Goal: Find specific page/section: Find specific page/section

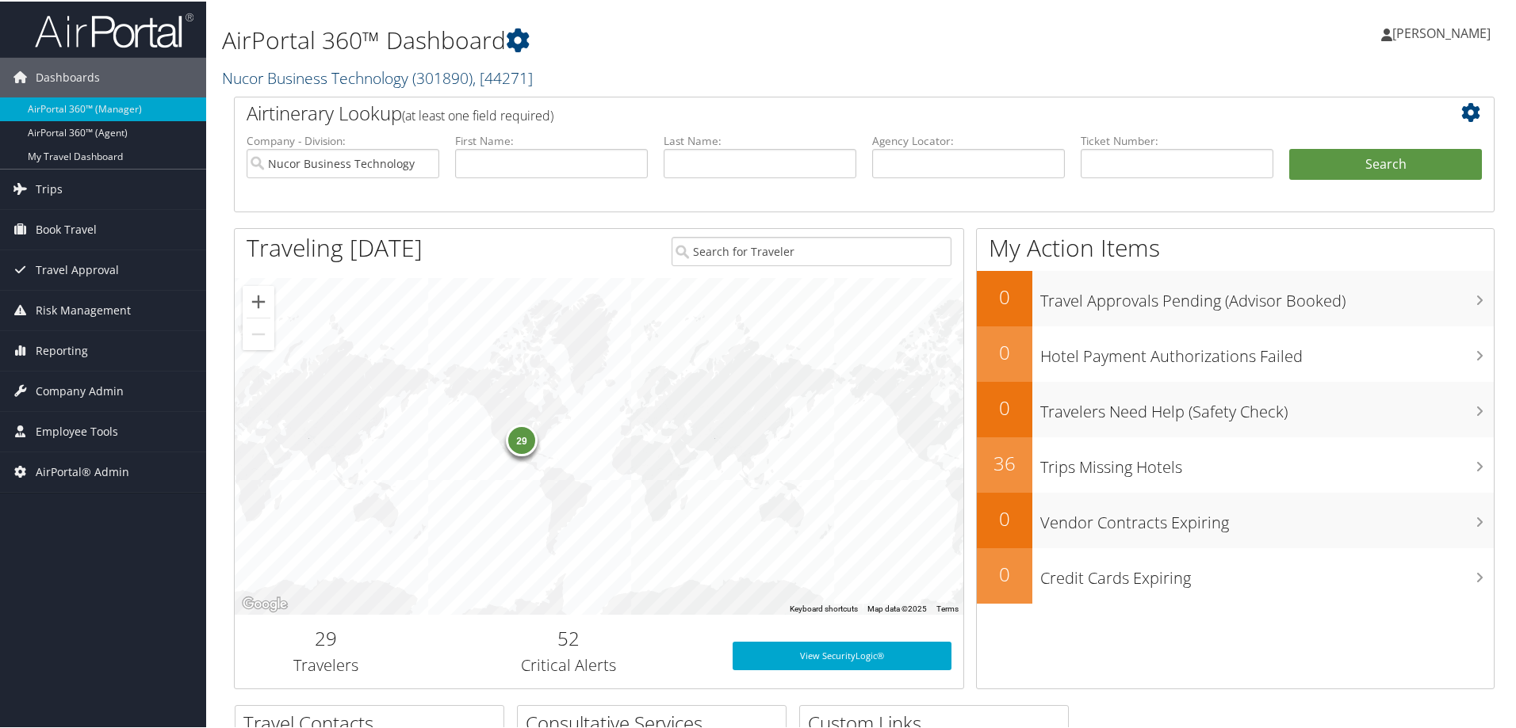
click at [361, 78] on link "Nucor Business Technology ( 301890 ) , [ 44271 ]" at bounding box center [377, 76] width 311 height 21
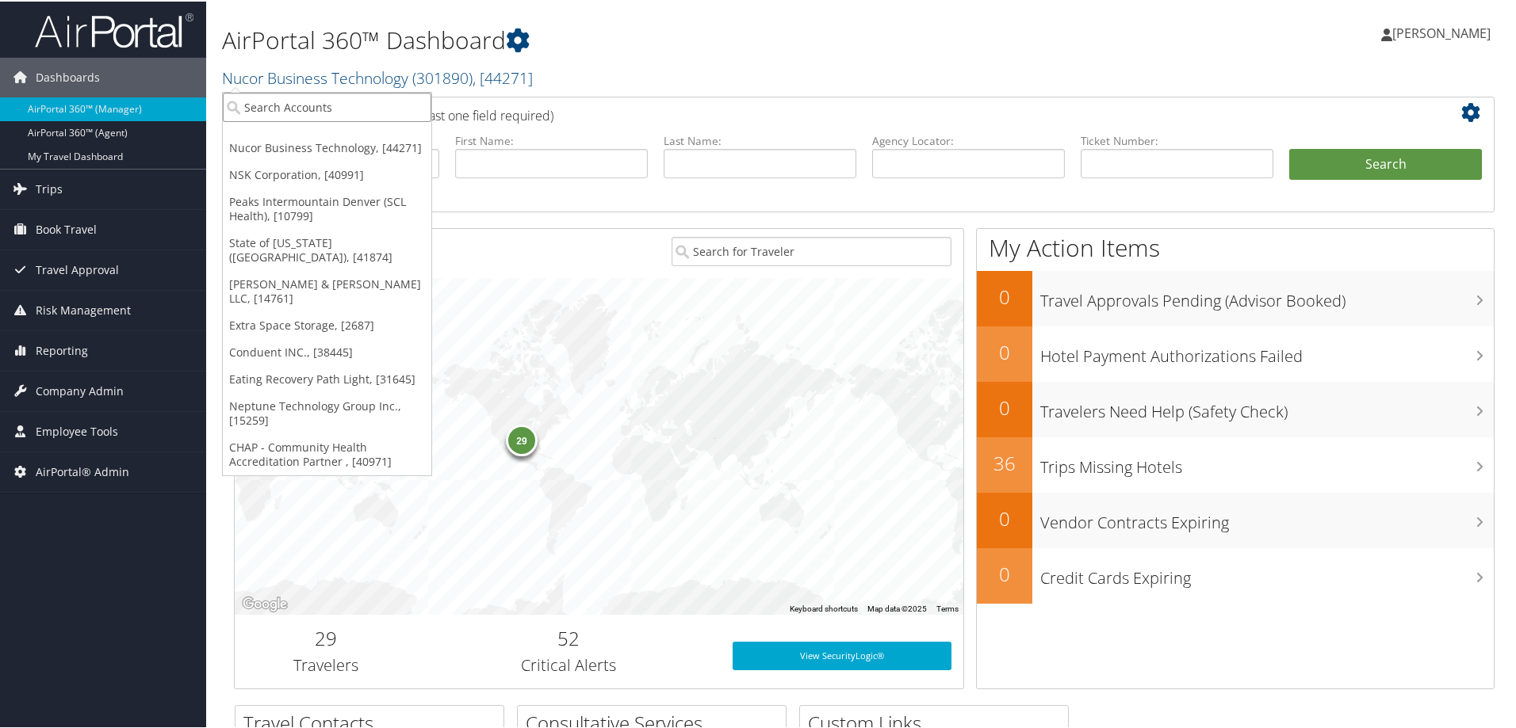
click at [354, 102] on input "search" at bounding box center [327, 105] width 208 height 29
type input "007251"
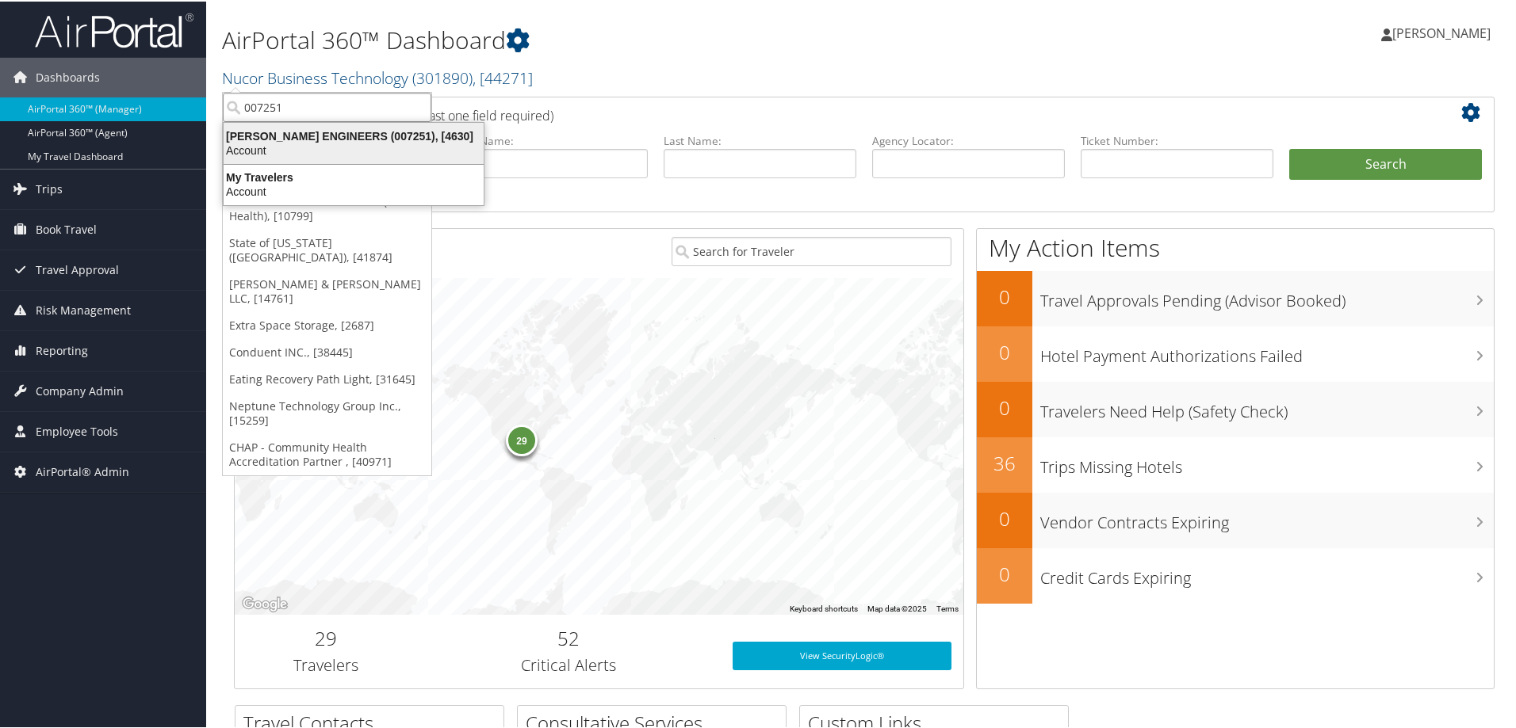
click at [317, 141] on div "CAROLLO ENGINEERS (007251), [4630]" at bounding box center [353, 135] width 279 height 14
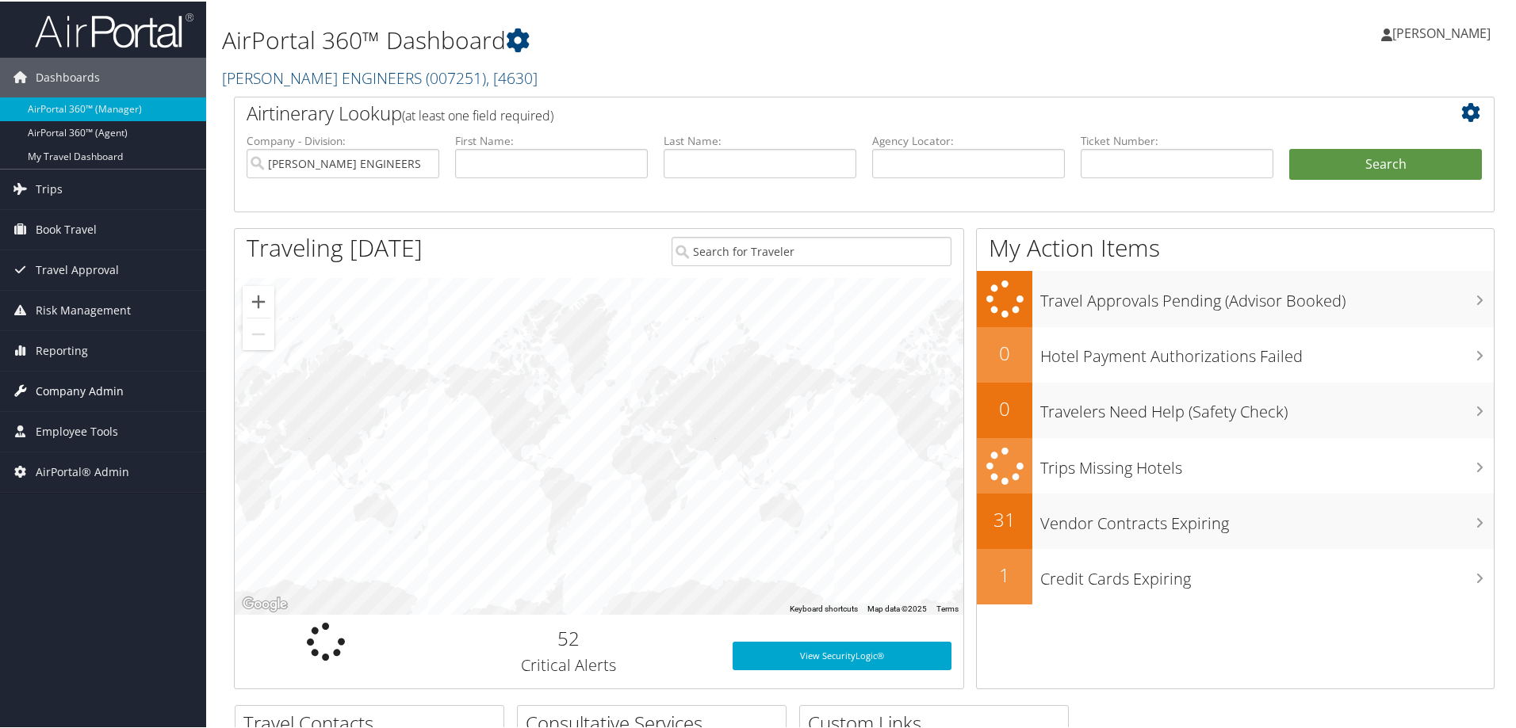
click at [82, 399] on span "Company Admin" at bounding box center [80, 390] width 88 height 40
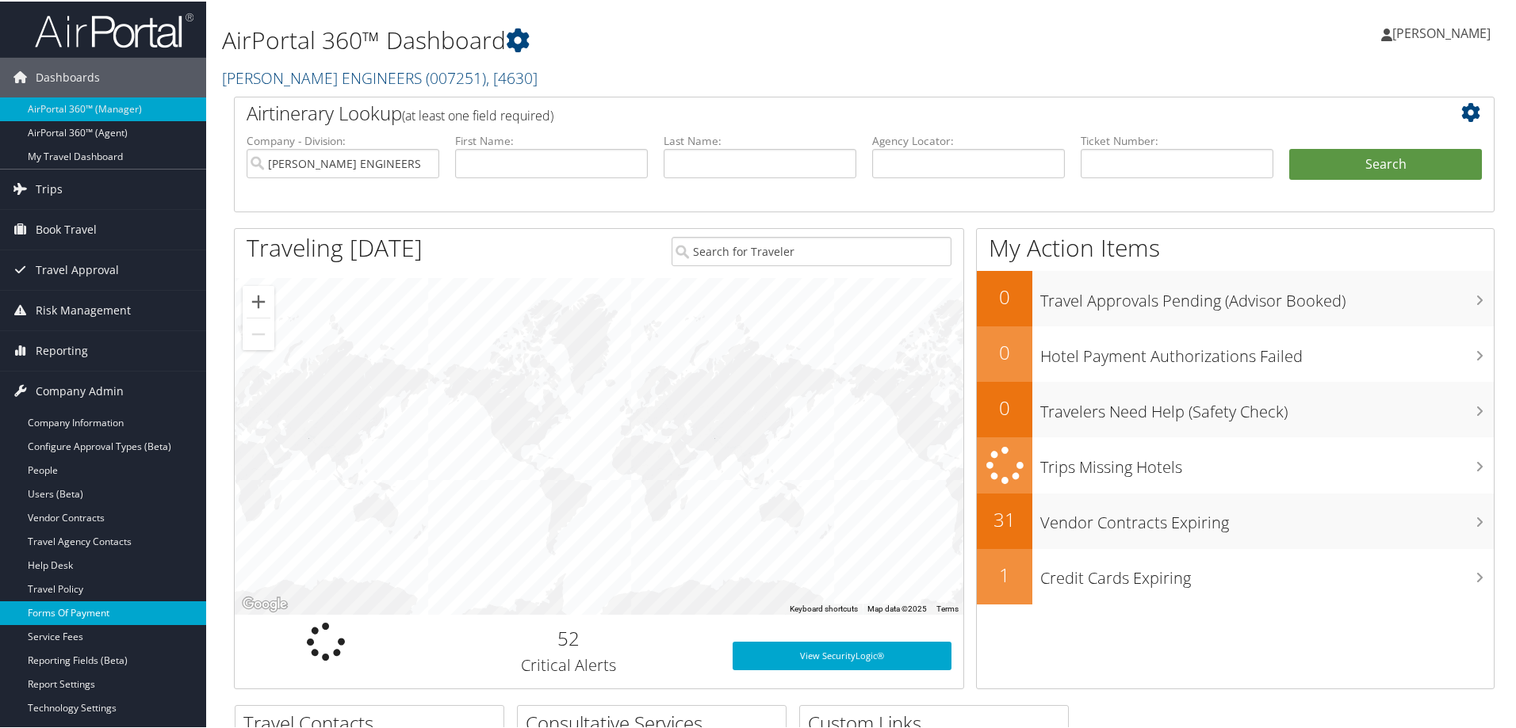
click at [50, 608] on link "Forms Of Payment" at bounding box center [103, 612] width 206 height 24
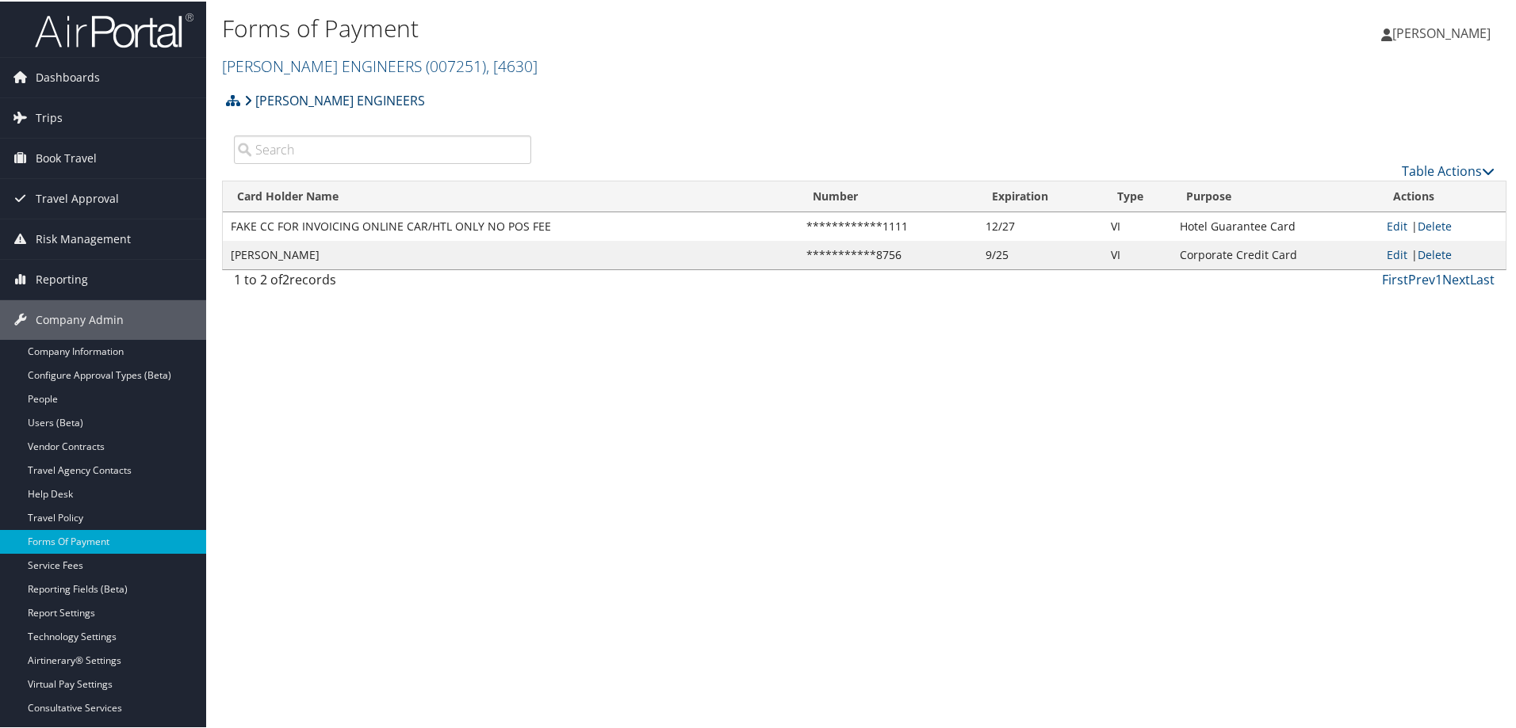
click at [363, 95] on link "[PERSON_NAME] ENGINEERS" at bounding box center [334, 99] width 181 height 32
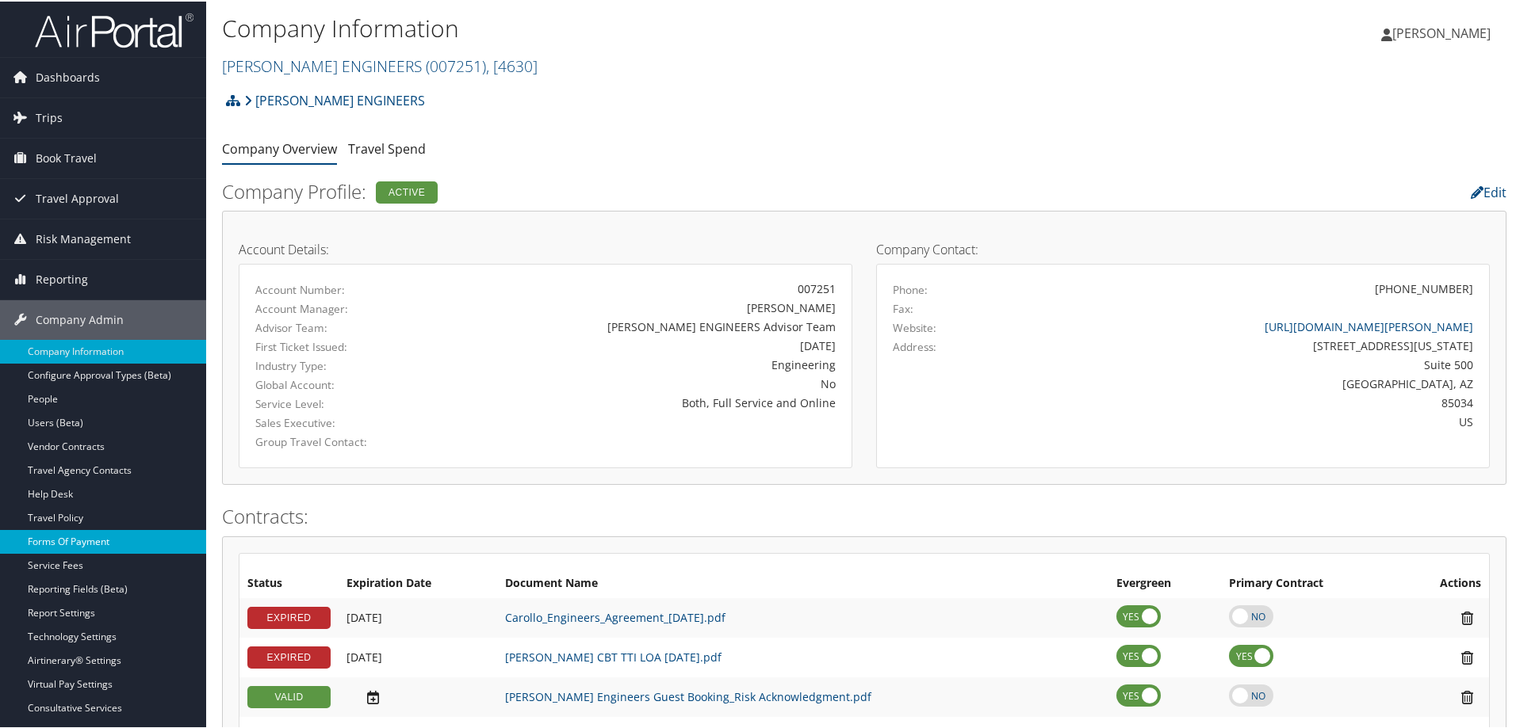
click at [53, 541] on link "Forms Of Payment" at bounding box center [103, 541] width 206 height 24
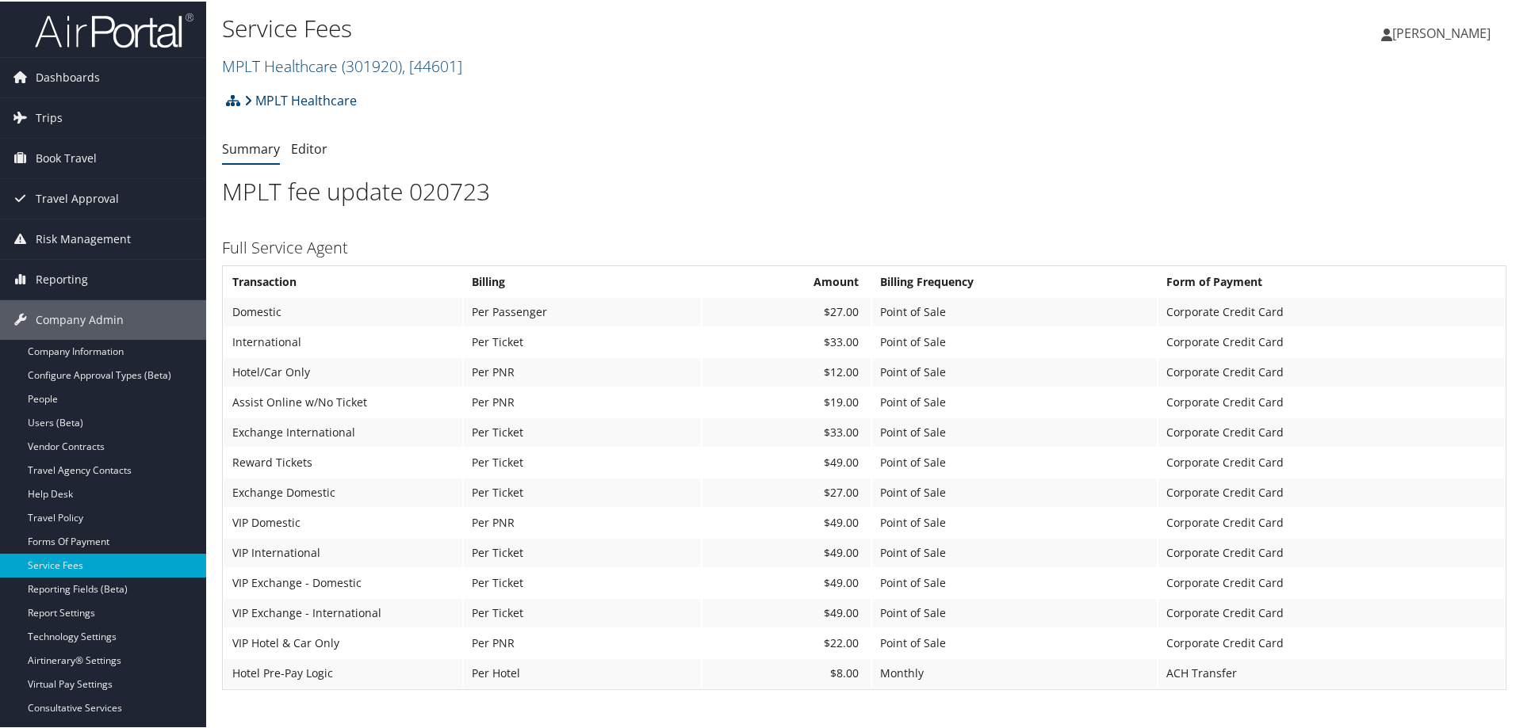
click at [311, 107] on link "MPLT Healthcare" at bounding box center [300, 99] width 113 height 32
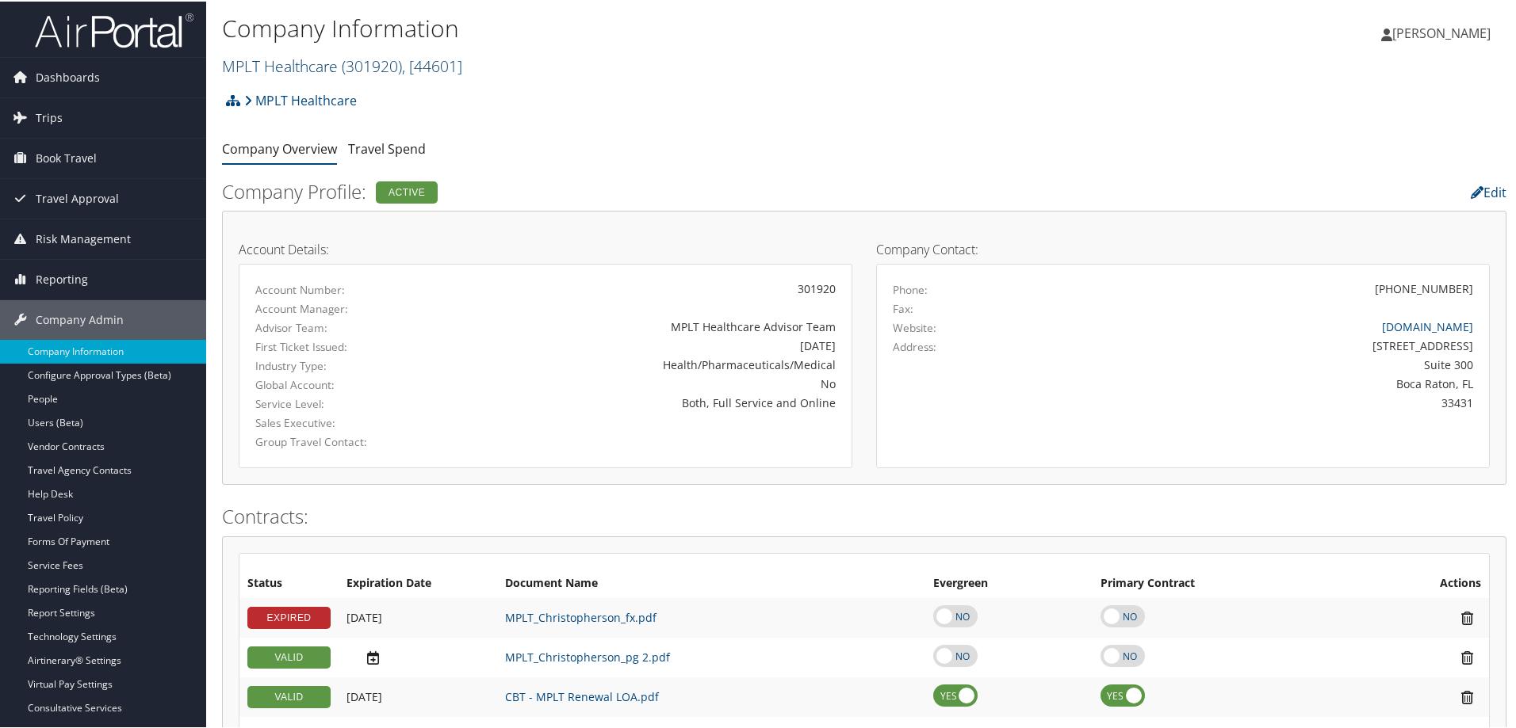
click at [335, 67] on link "MPLT Healthcare ( 301920 ) , [ 44601 ]" at bounding box center [342, 64] width 240 height 21
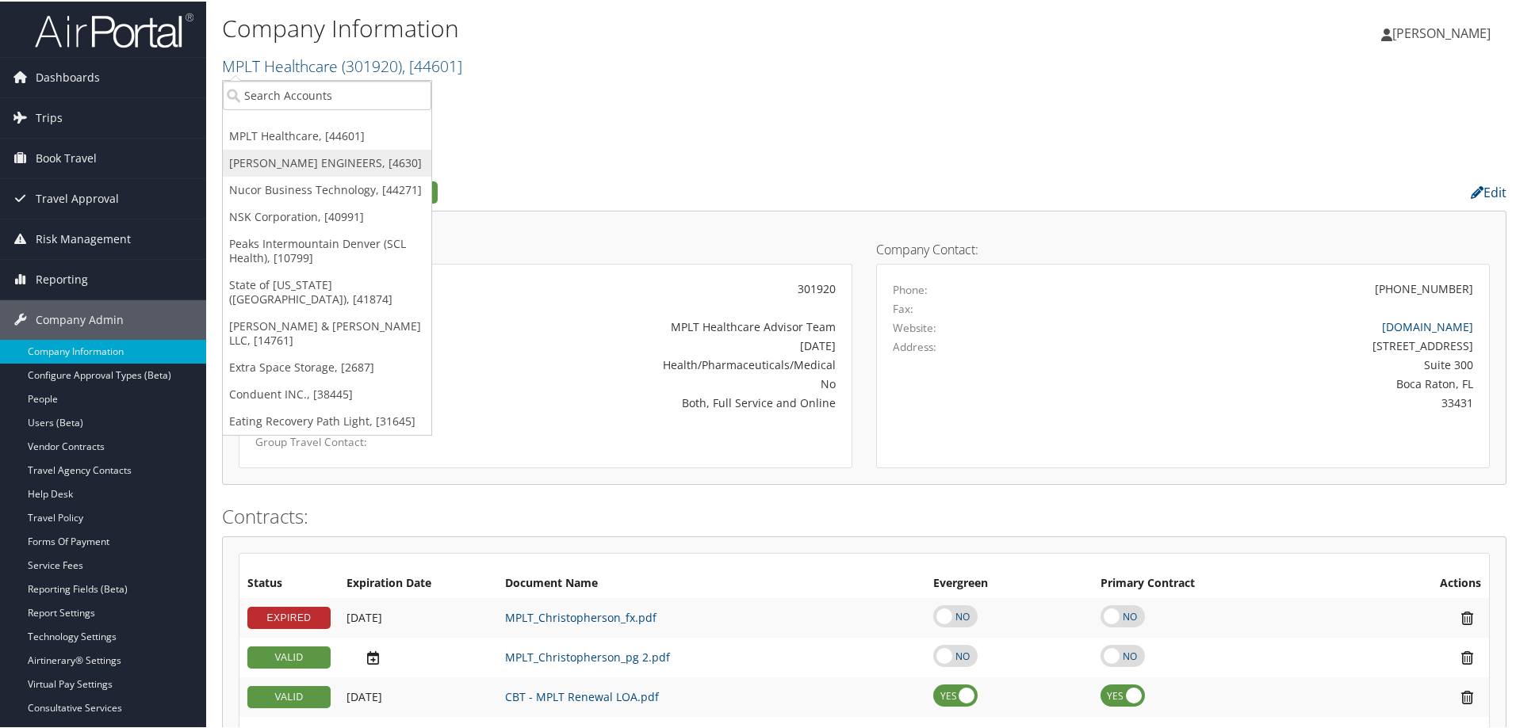
click at [283, 153] on link "[PERSON_NAME] ENGINEERS, [4630]" at bounding box center [327, 161] width 208 height 27
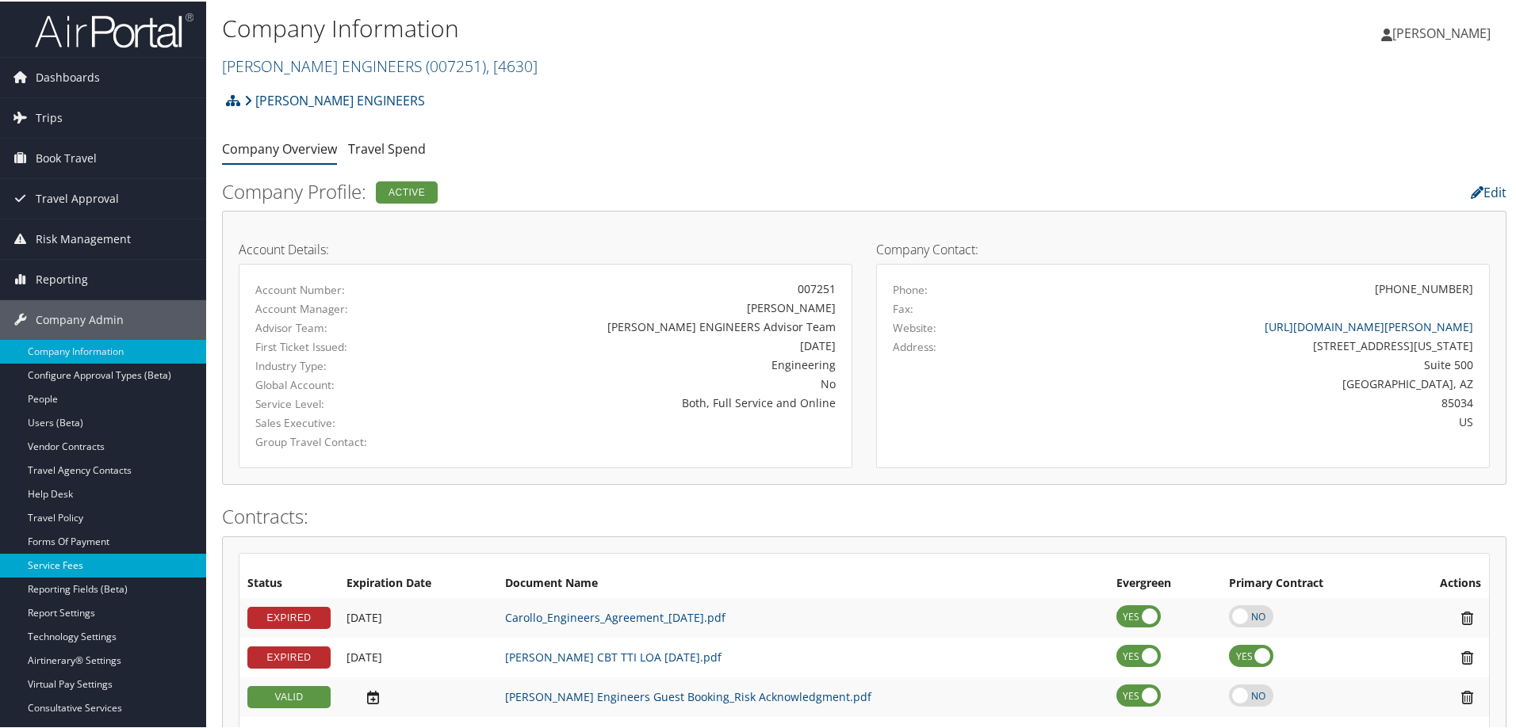
click at [63, 561] on link "Service Fees" at bounding box center [103, 565] width 206 height 24
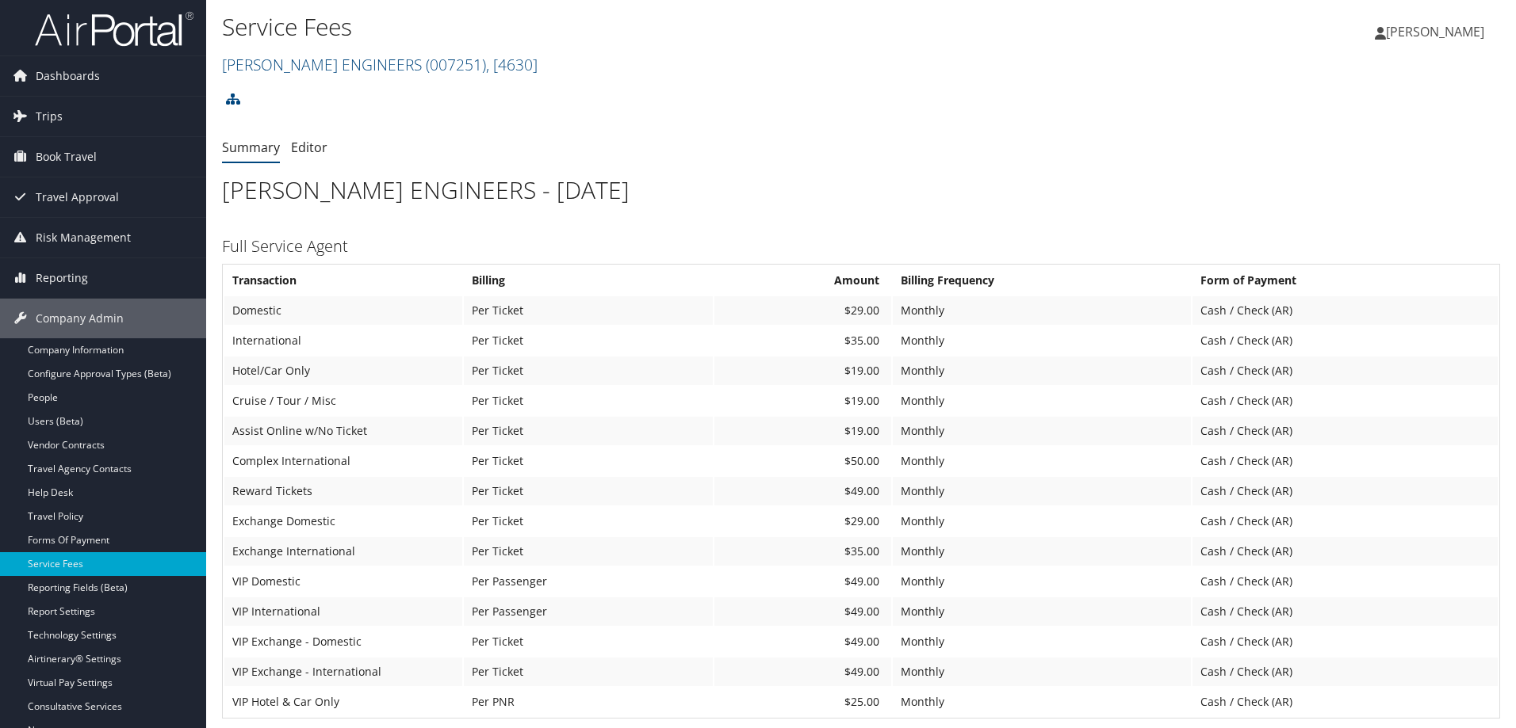
scroll to position [725, 0]
